Goal: Task Accomplishment & Management: Use online tool/utility

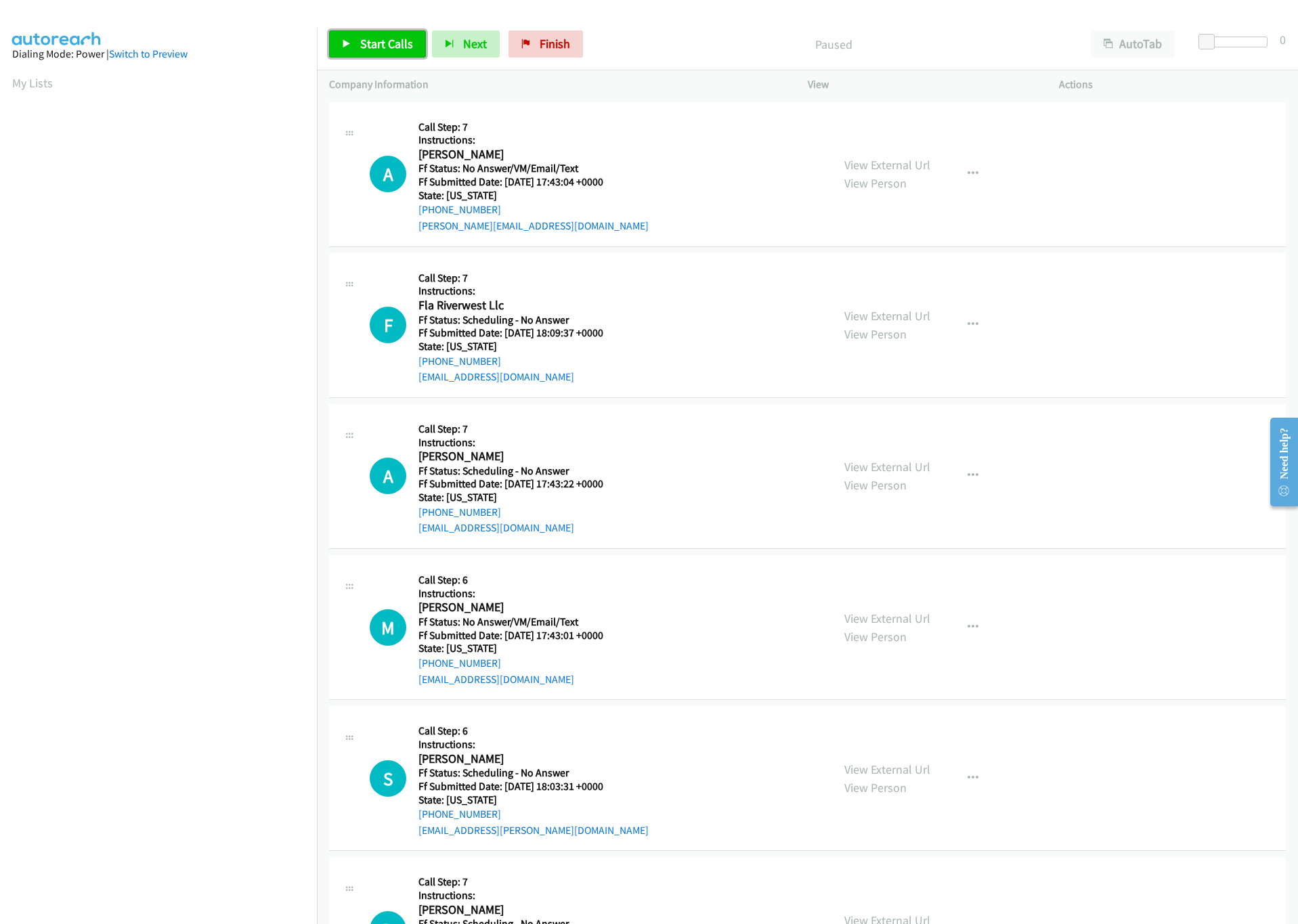
click at [354, 37] on link "Start Calls" at bounding box center [377, 44] width 97 height 27
click at [1230, 45] on div at bounding box center [1231, 42] width 62 height 11
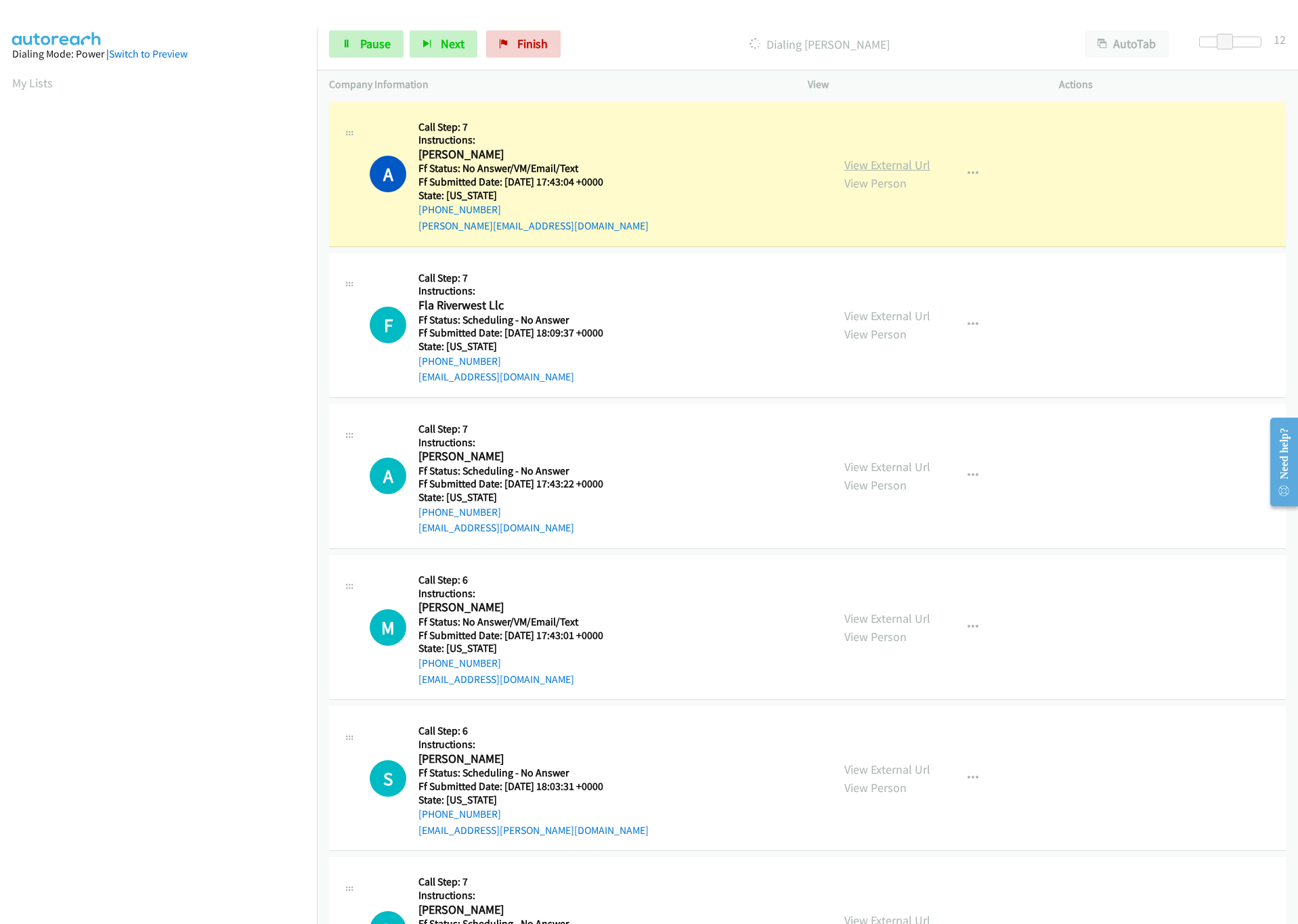
click at [866, 165] on link "View External Url" at bounding box center [888, 165] width 86 height 16
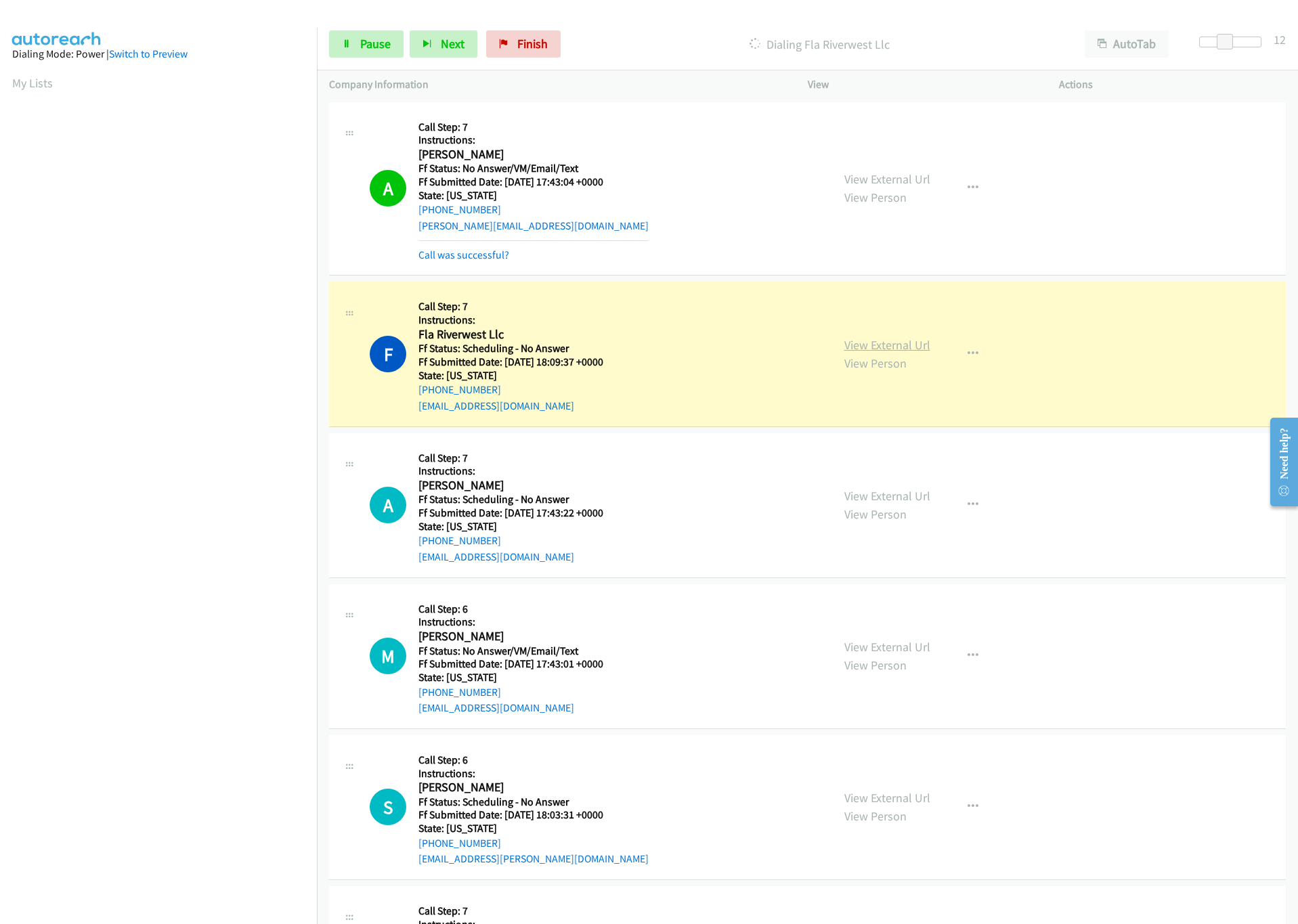
click at [853, 348] on link "View External Url" at bounding box center [888, 345] width 86 height 16
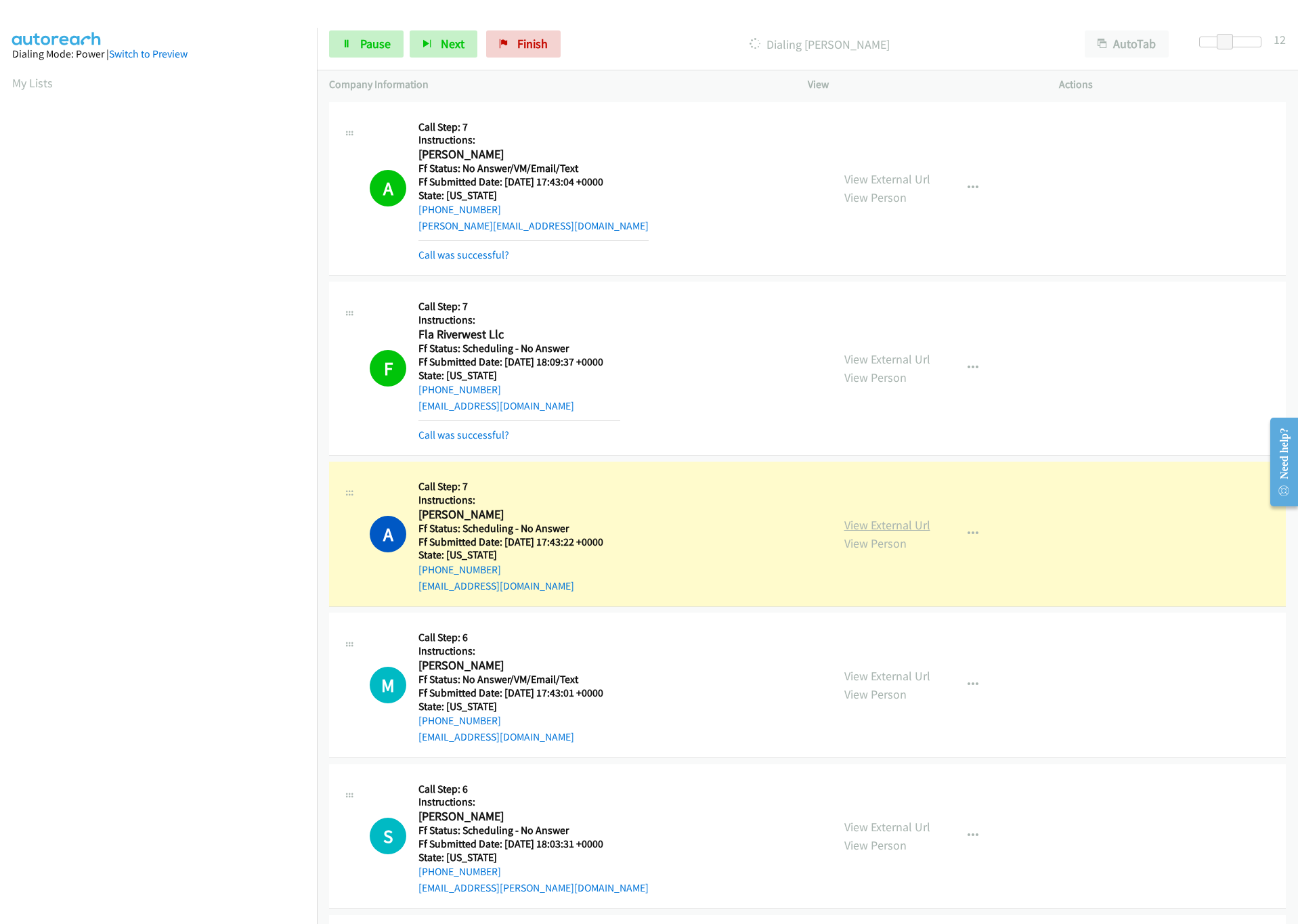
click at [900, 529] on link "View External Url" at bounding box center [888, 525] width 86 height 16
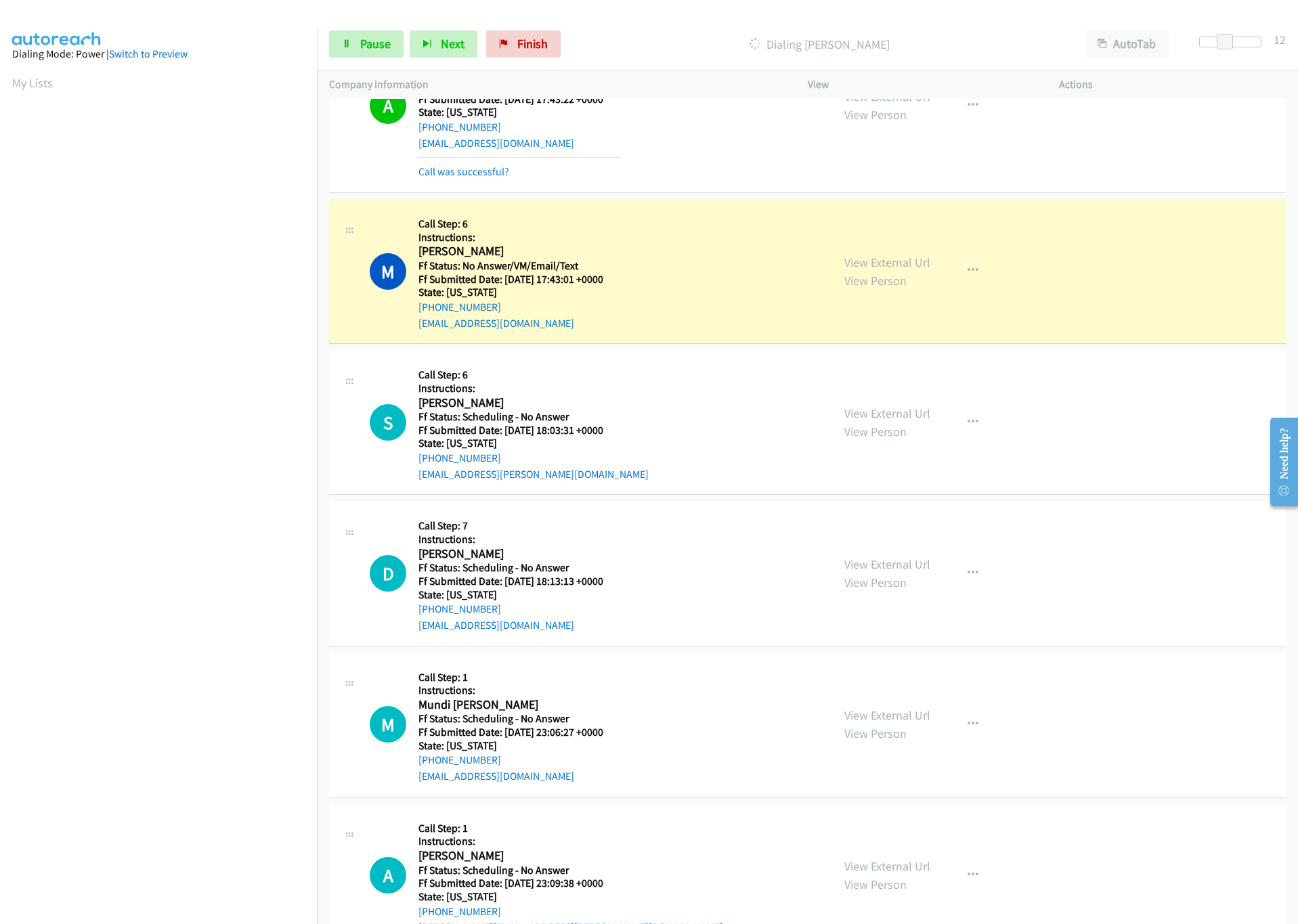
scroll to position [508, 0]
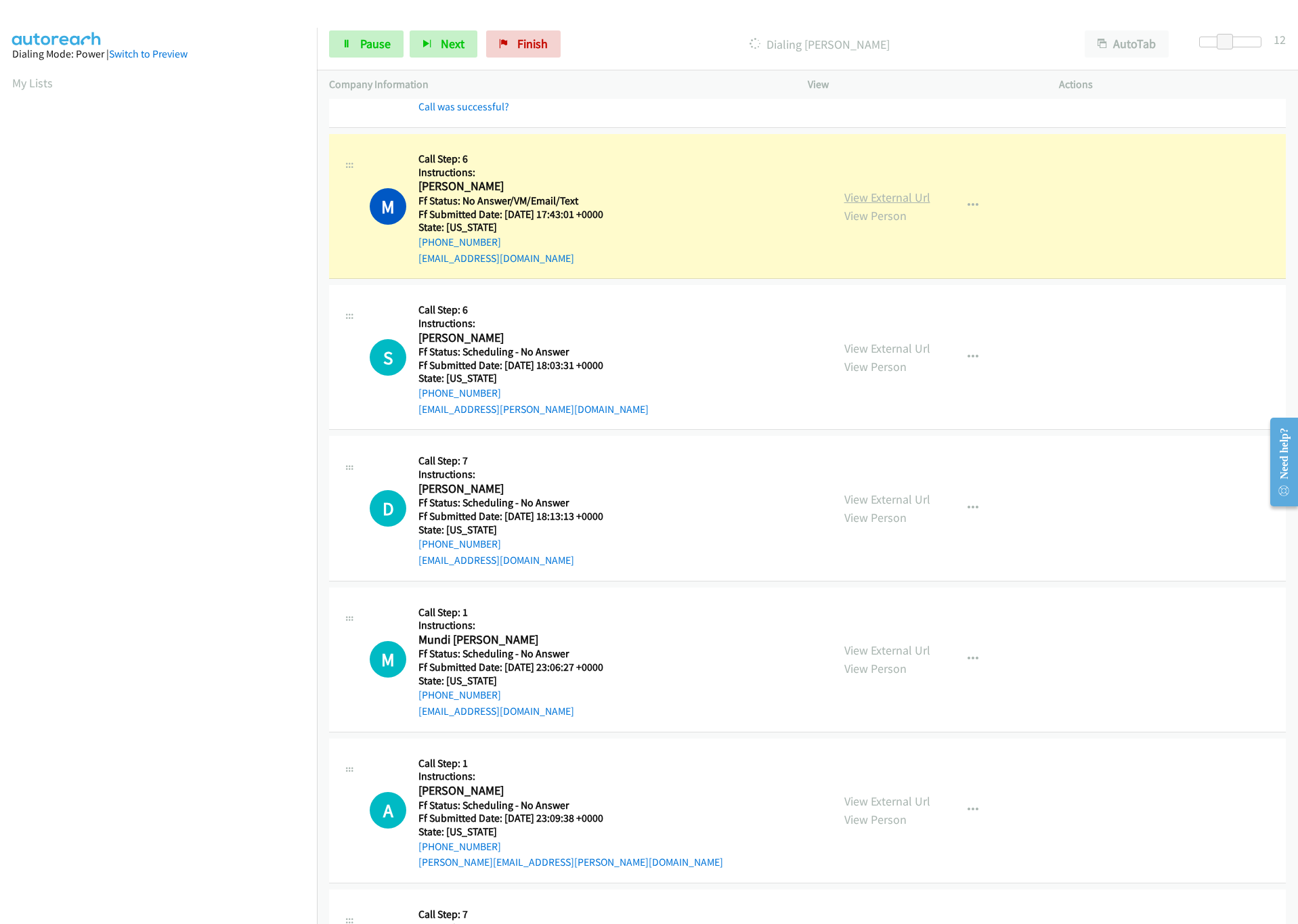
click at [898, 200] on link "View External Url" at bounding box center [888, 197] width 86 height 16
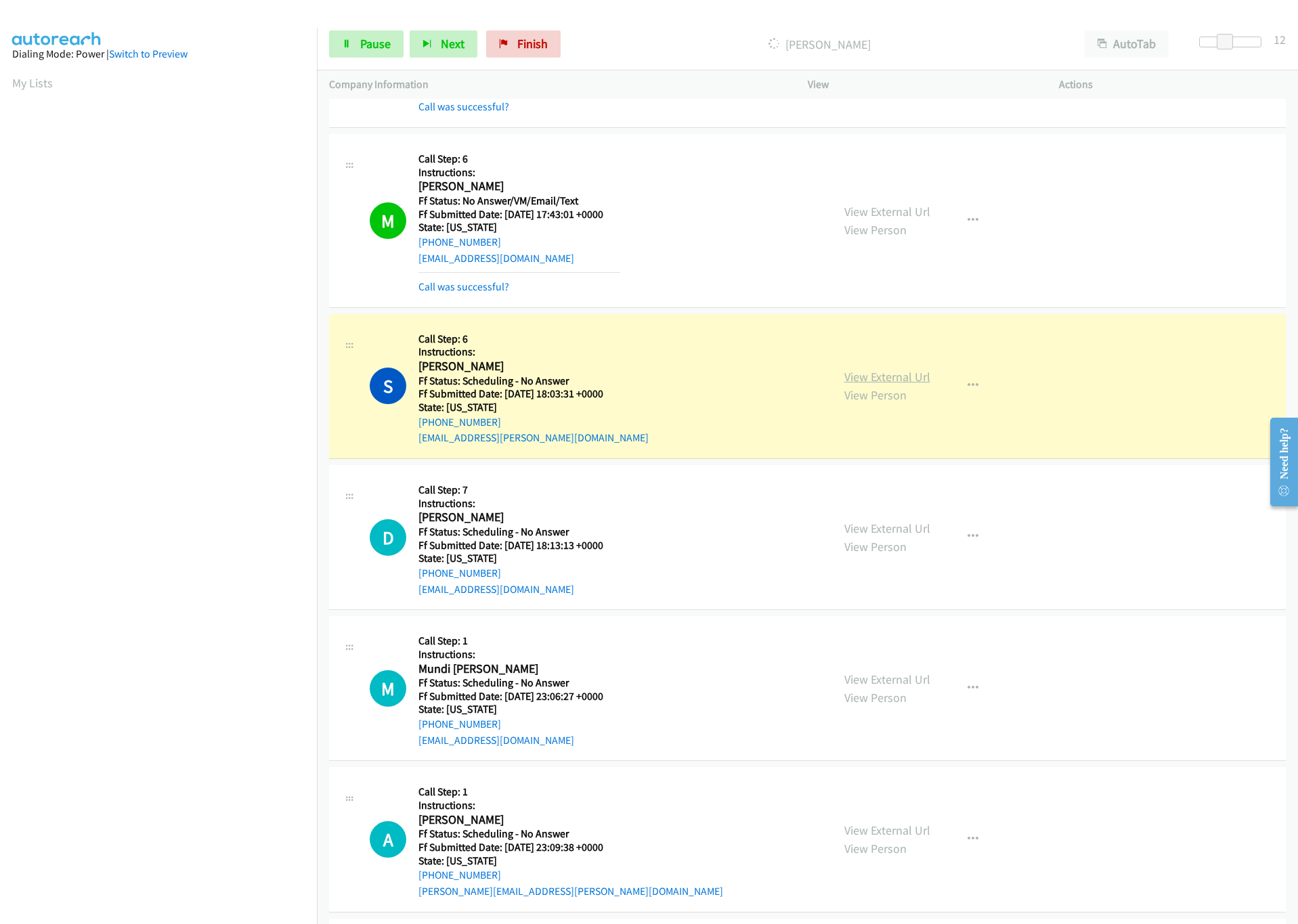
click at [896, 380] on link "View External Url" at bounding box center [888, 377] width 86 height 16
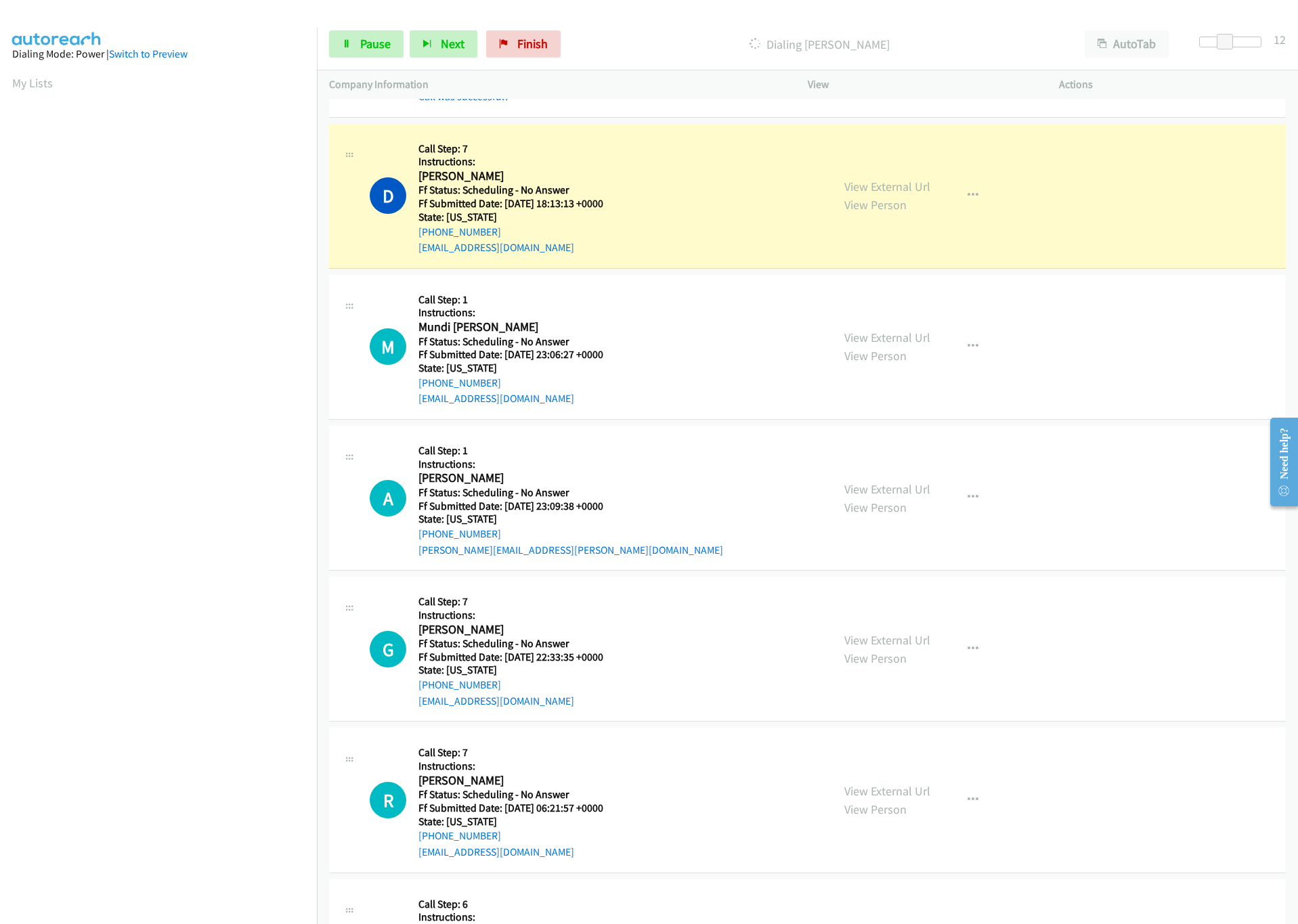
scroll to position [915, 0]
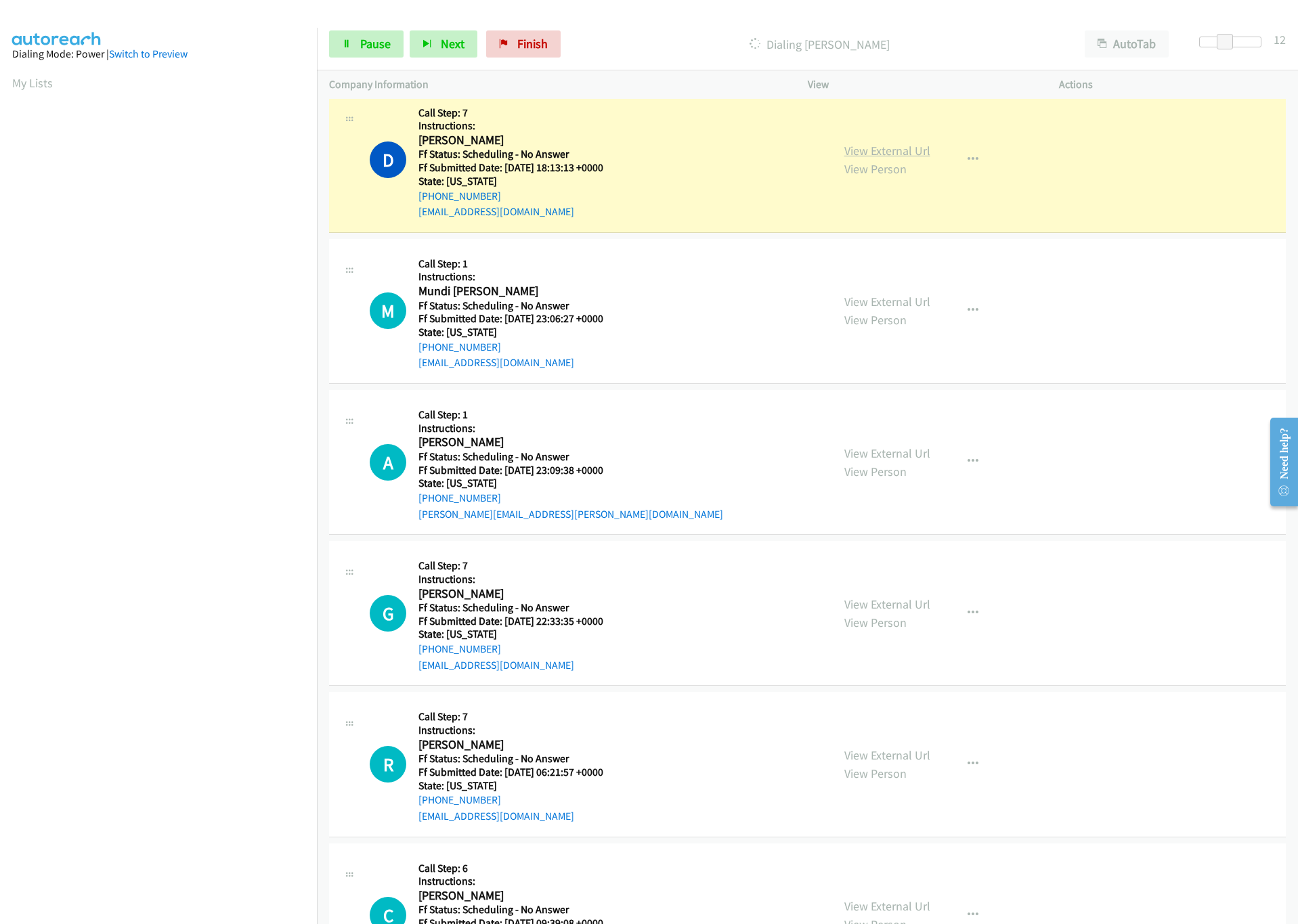
click at [894, 155] on link "View External Url" at bounding box center [888, 150] width 86 height 16
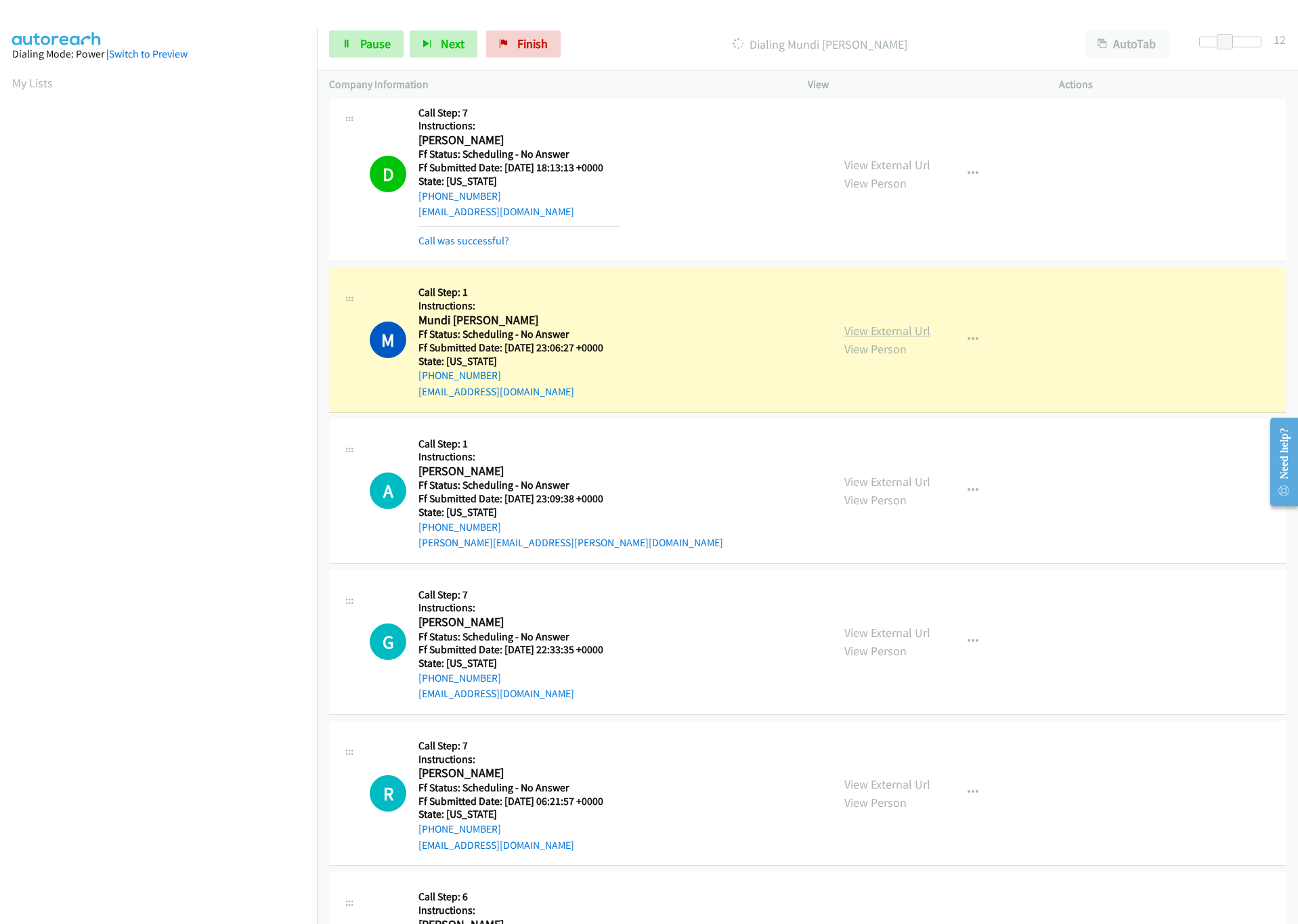
click at [888, 332] on link "View External Url" at bounding box center [888, 331] width 86 height 16
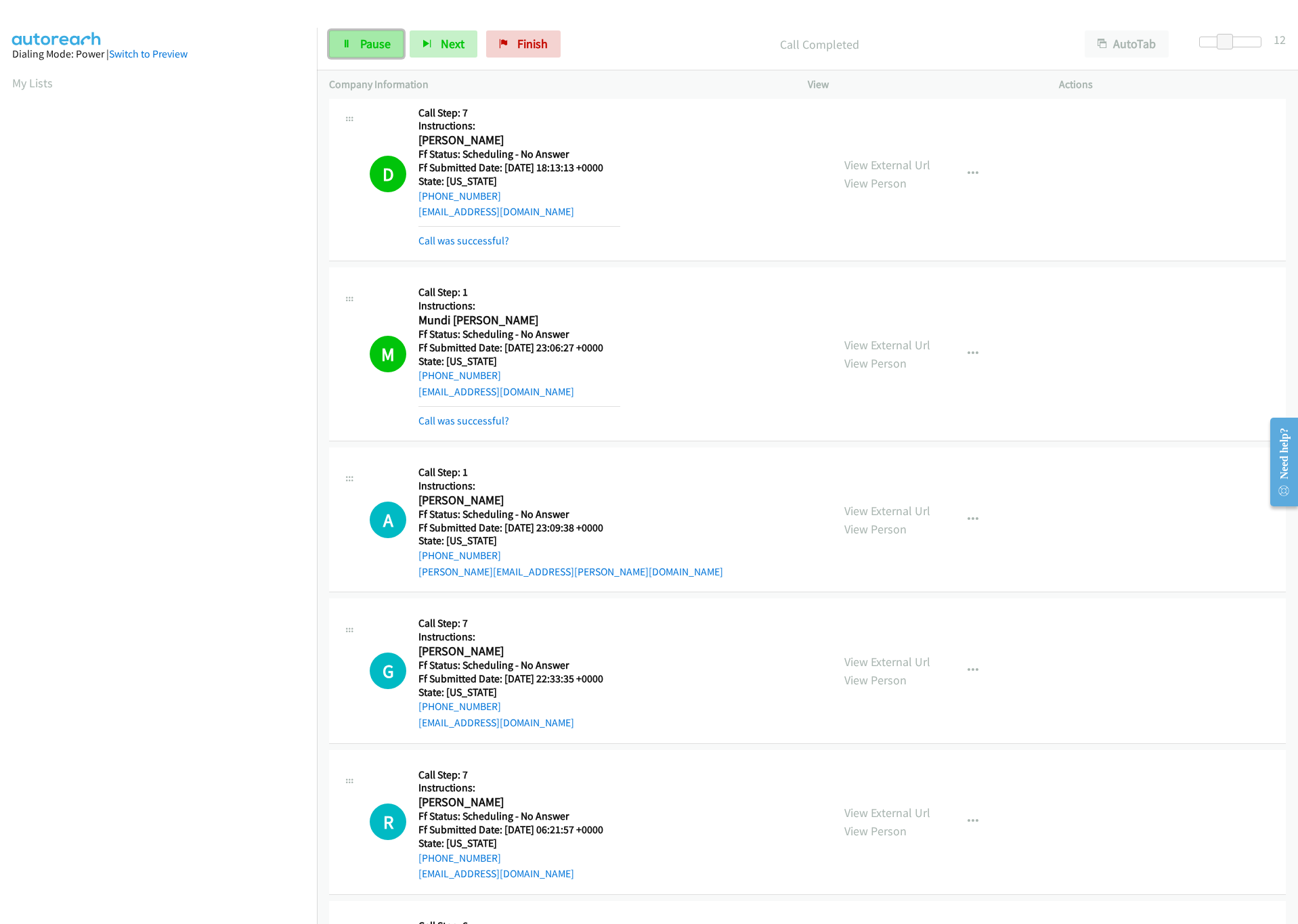
click at [366, 36] on link "Pause" at bounding box center [366, 44] width 74 height 27
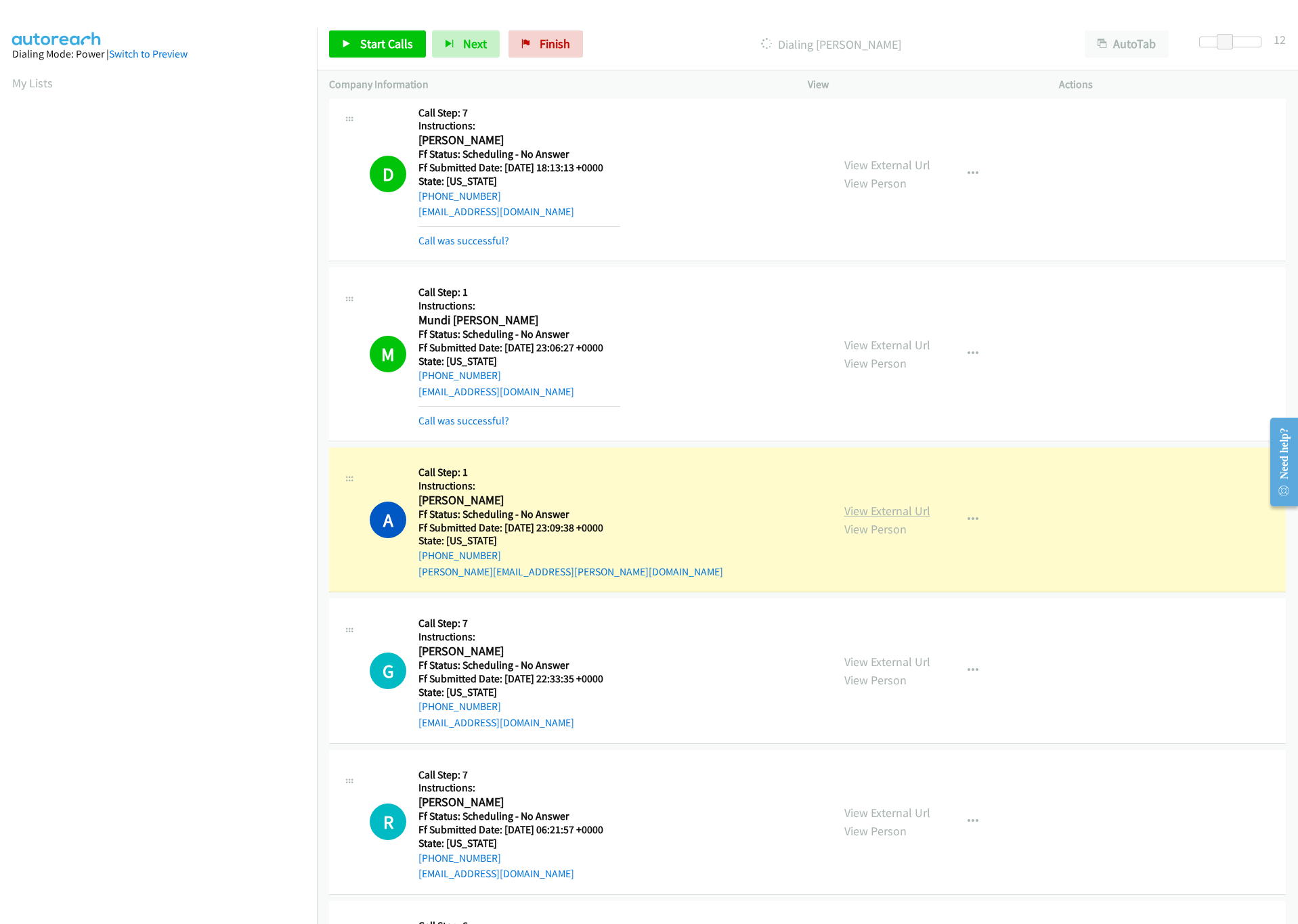
click at [878, 511] on link "View External Url" at bounding box center [888, 511] width 86 height 16
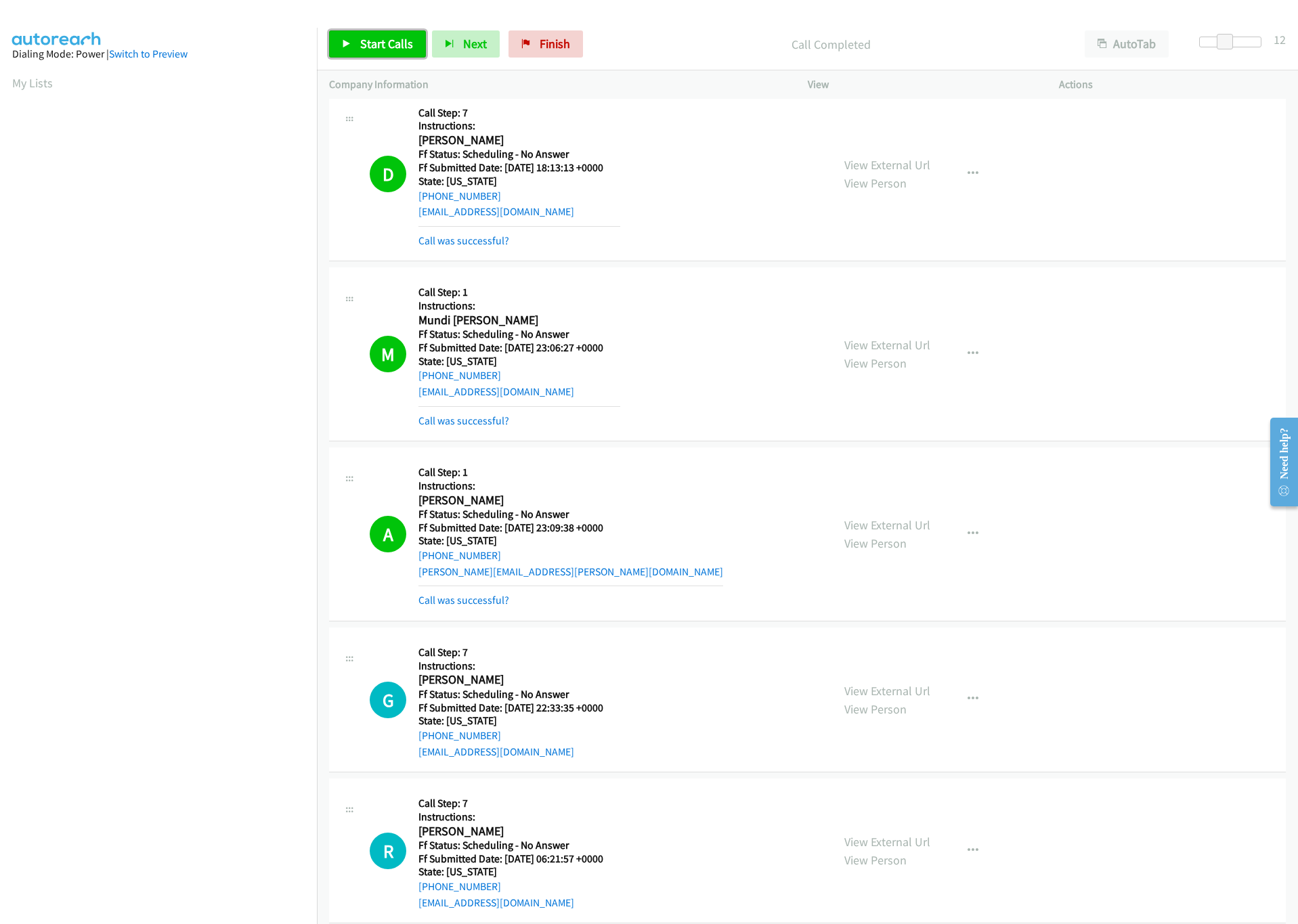
click at [360, 45] on span "Start Calls" at bounding box center [386, 43] width 52 height 16
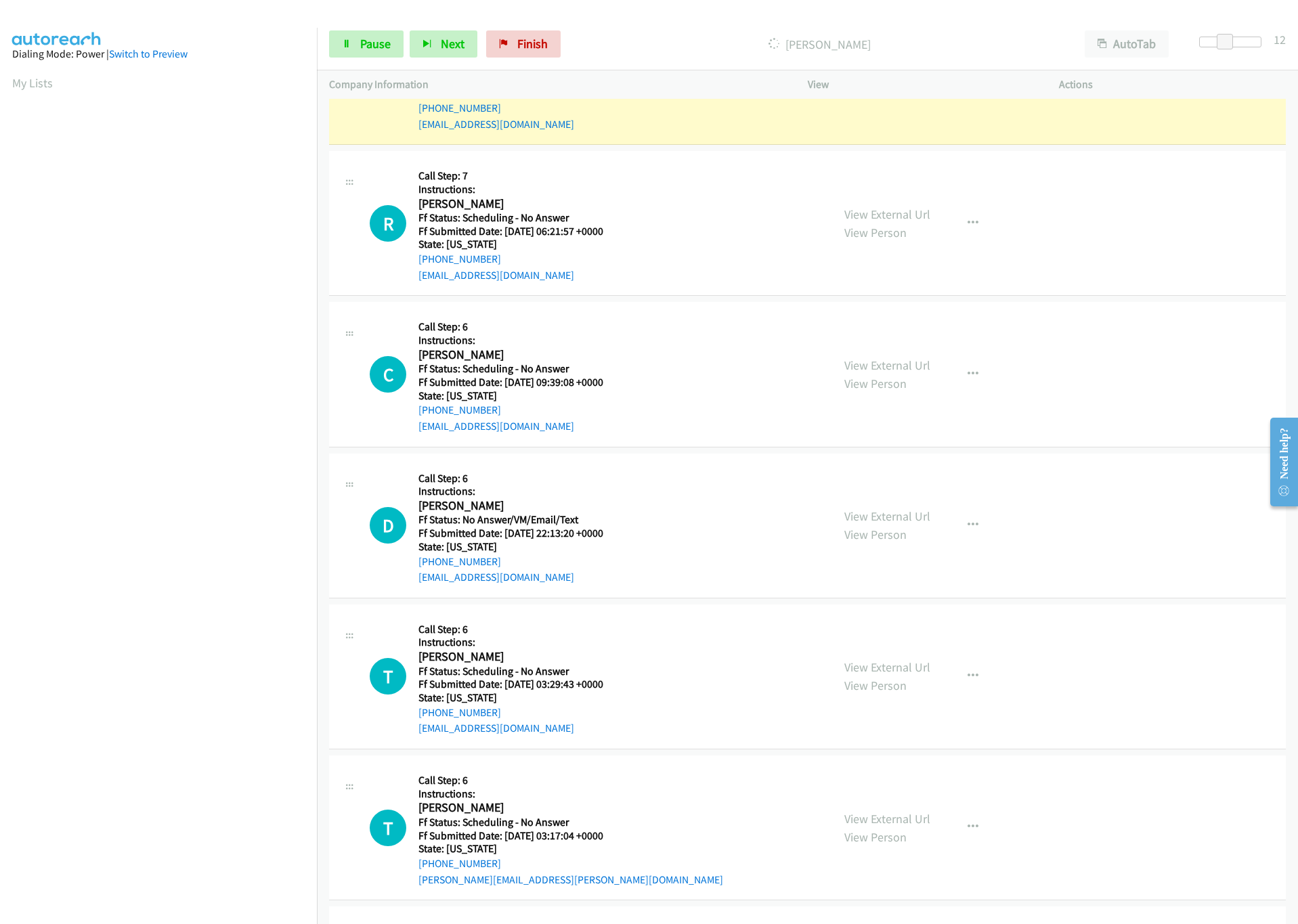
scroll to position [1440, 0]
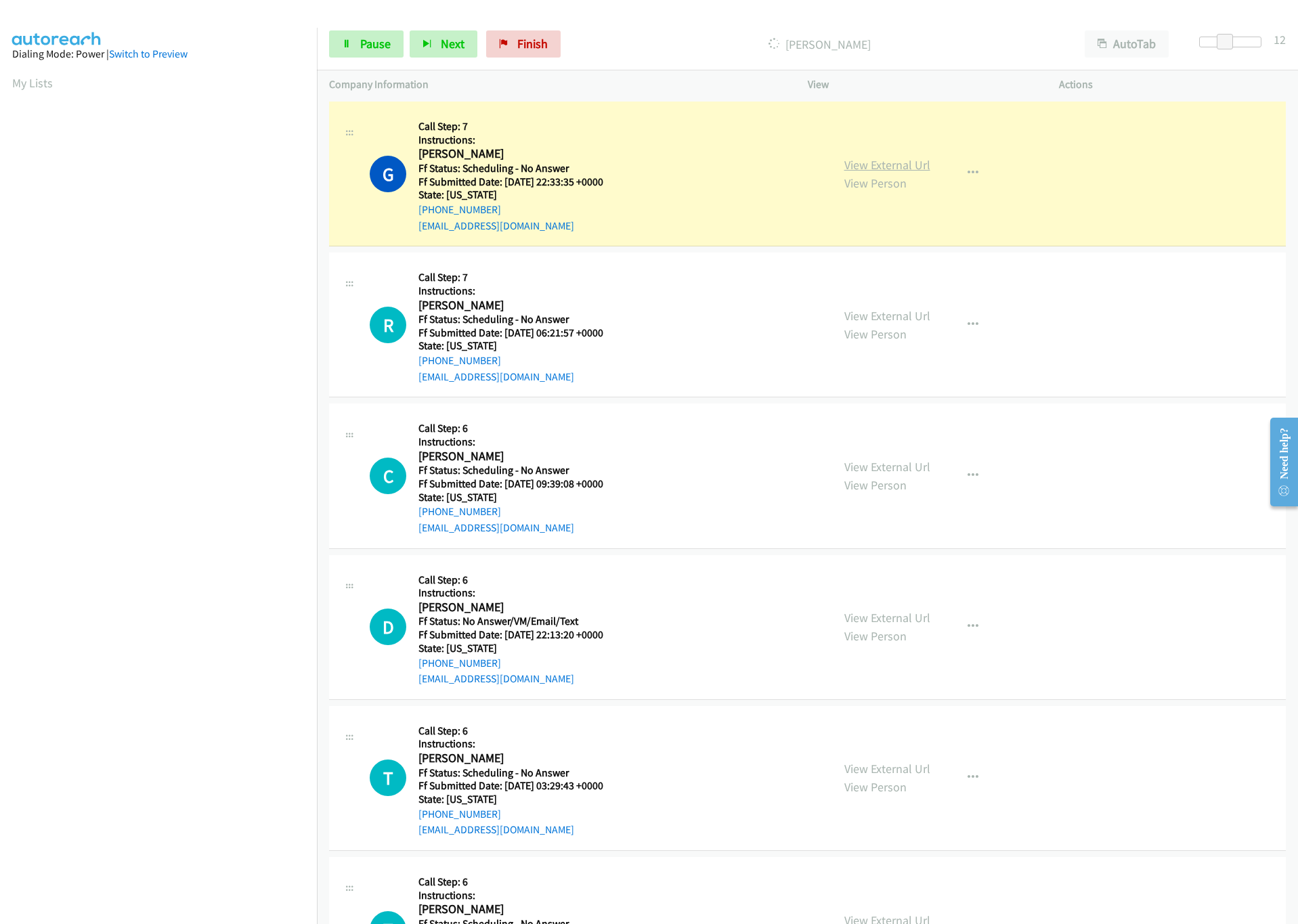
click at [888, 165] on link "View External Url" at bounding box center [888, 165] width 86 height 16
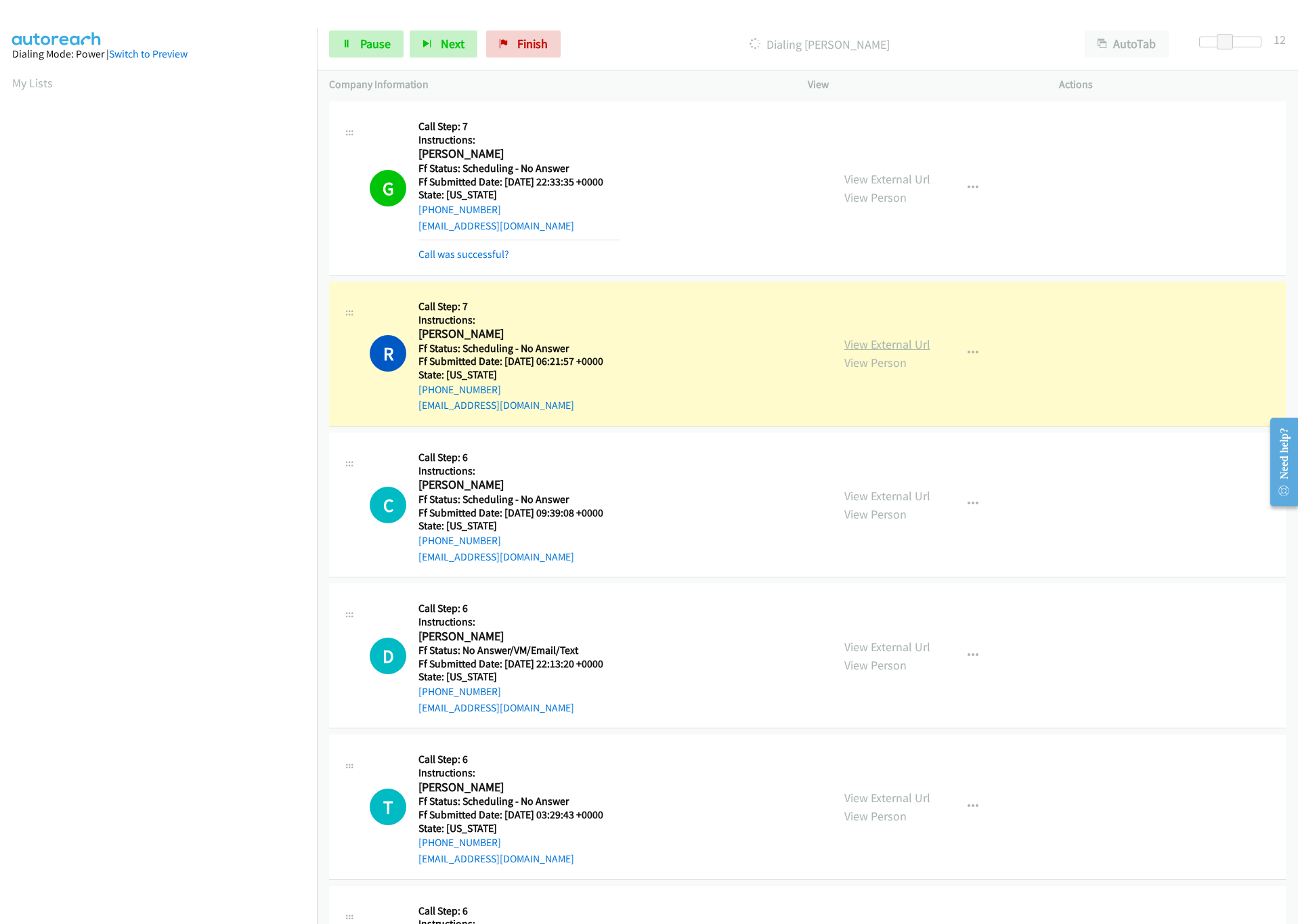
click at [884, 351] on link "View External Url" at bounding box center [888, 344] width 86 height 16
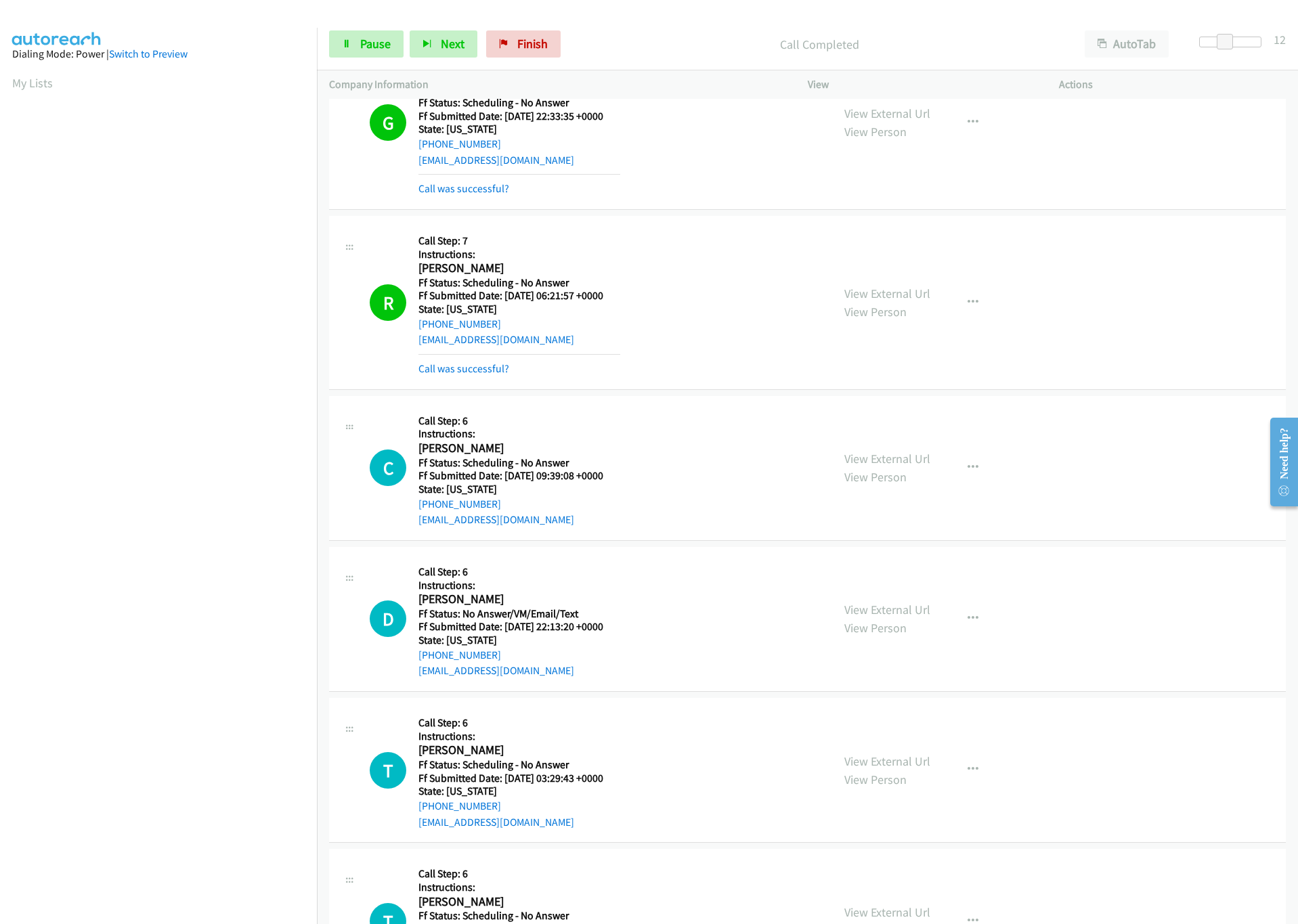
scroll to position [1542, 0]
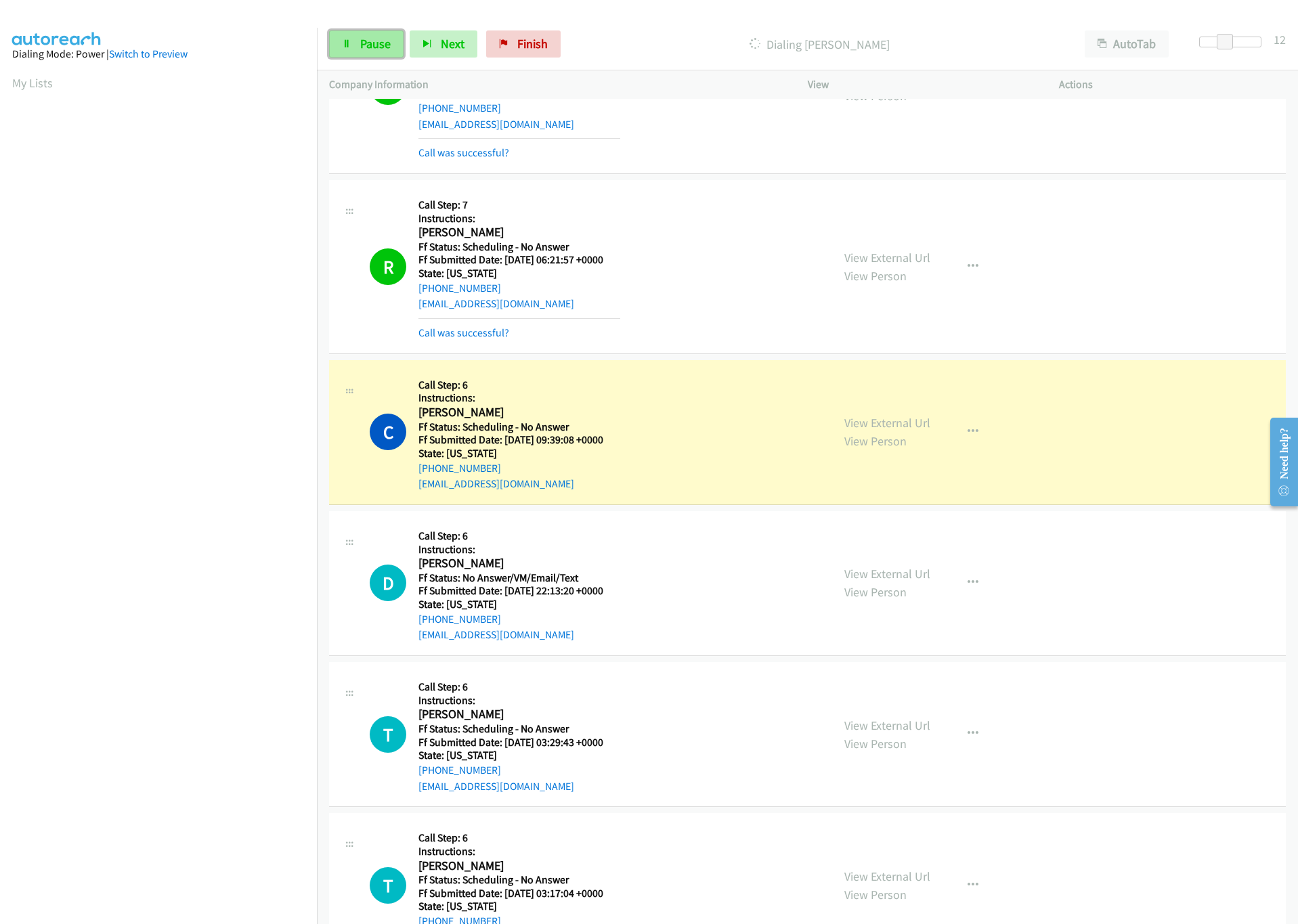
click at [346, 47] on icon at bounding box center [347, 45] width 9 height 9
click at [913, 425] on link "View External Url" at bounding box center [888, 423] width 86 height 16
